Goal: Transaction & Acquisition: Purchase product/service

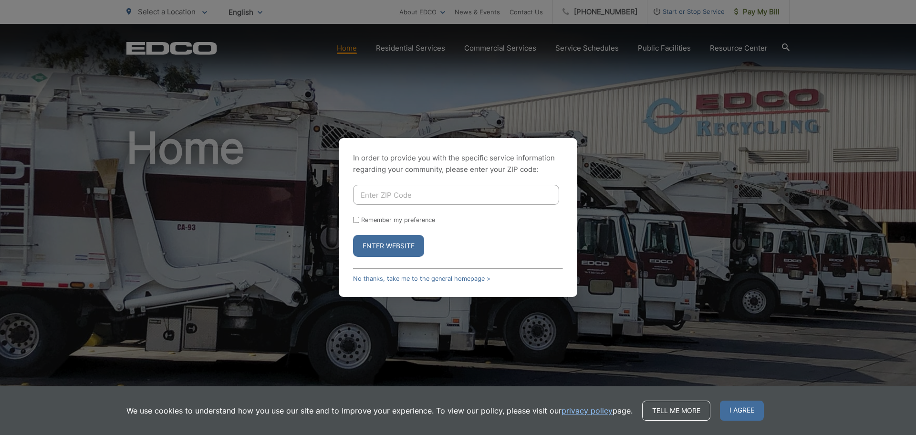
click at [445, 282] on div "In order to provide you with the specific service information regarding your co…" at bounding box center [458, 217] width 239 height 159
click at [446, 279] on link "No thanks, take me to the general homepage >" at bounding box center [421, 278] width 137 height 7
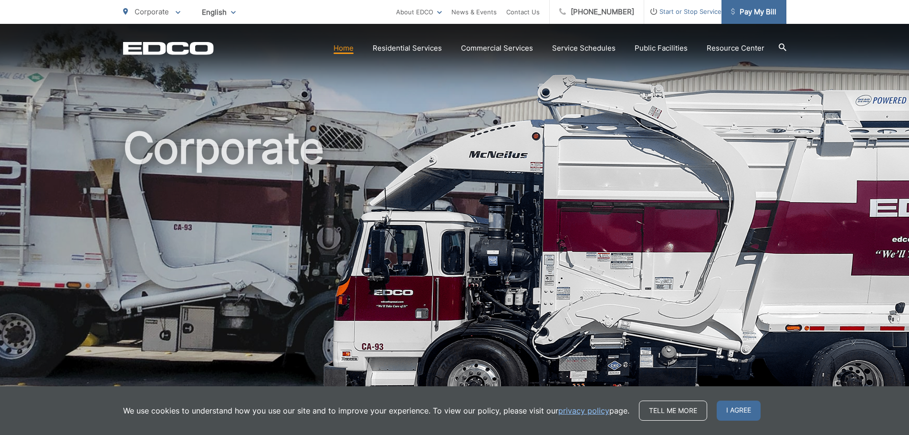
click at [749, 16] on span "Pay My Bill" at bounding box center [753, 11] width 45 height 11
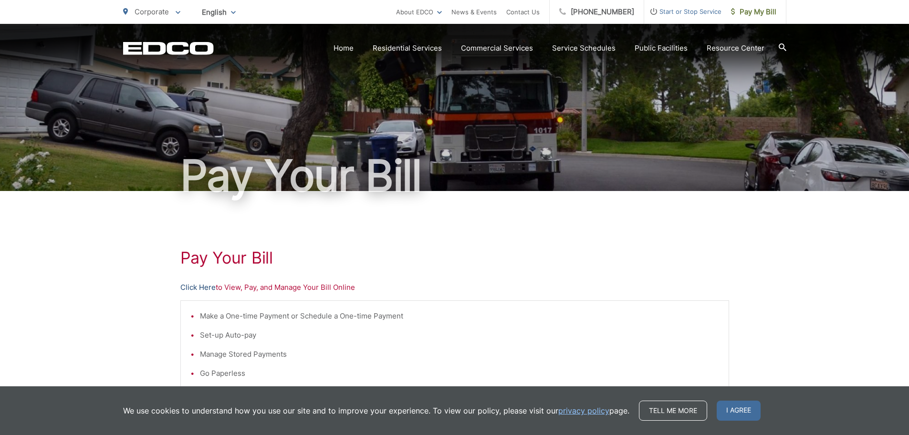
click at [198, 287] on link "Click Here" at bounding box center [197, 286] width 35 height 11
